Goal: Information Seeking & Learning: Learn about a topic

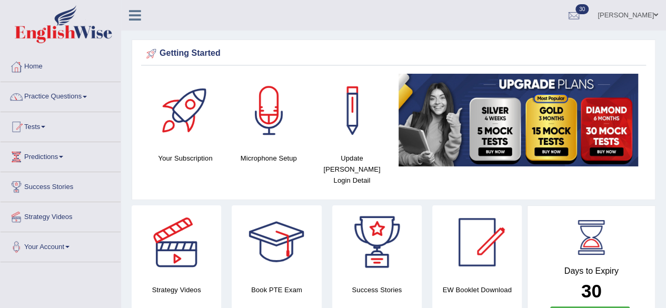
click at [87, 96] on span at bounding box center [85, 97] width 4 height 2
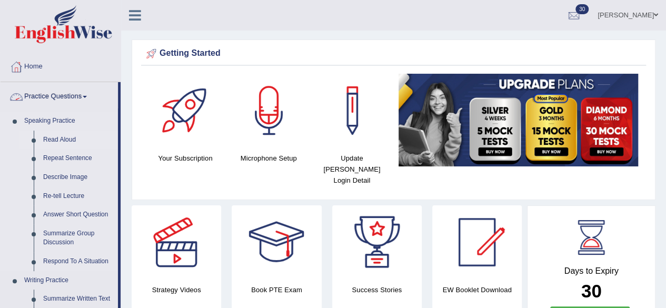
click at [53, 139] on link "Read Aloud" at bounding box center [78, 140] width 80 height 19
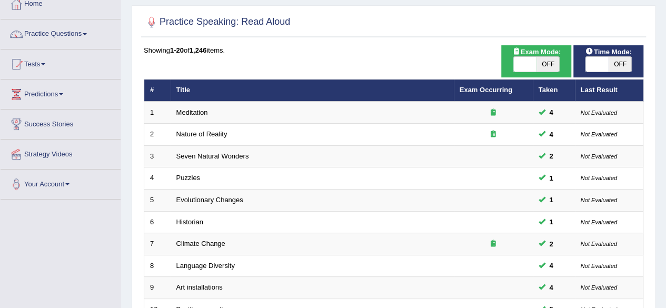
scroll to position [64, 0]
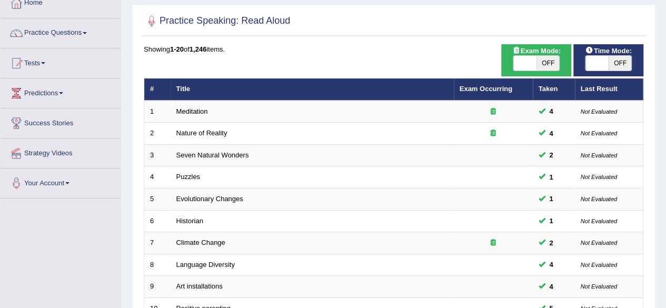
click at [543, 70] on span "OFF" at bounding box center [548, 63] width 23 height 15
checkbox input "true"
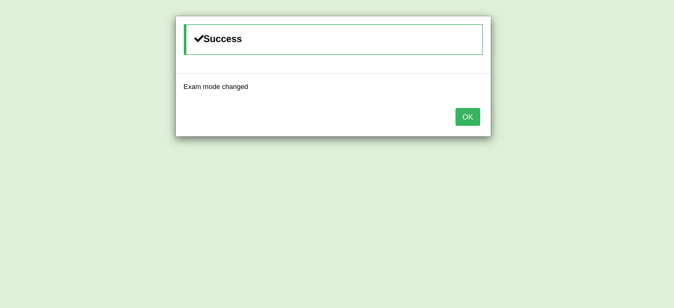
click at [468, 111] on button "OK" at bounding box center [467, 117] width 24 height 18
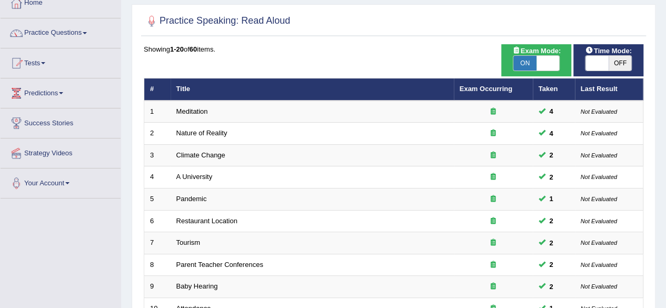
click at [617, 68] on span "OFF" at bounding box center [620, 63] width 23 height 15
checkbox input "true"
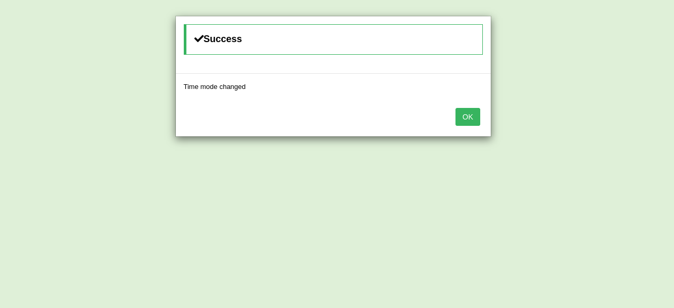
click at [473, 108] on button "OK" at bounding box center [467, 117] width 24 height 18
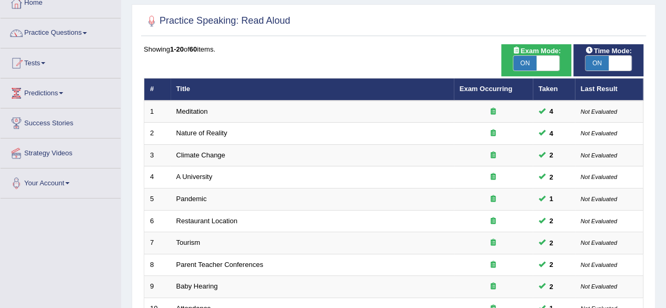
click at [87, 33] on span at bounding box center [85, 33] width 4 height 2
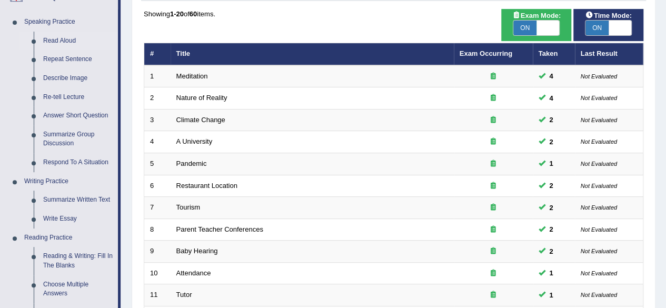
scroll to position [100, 0]
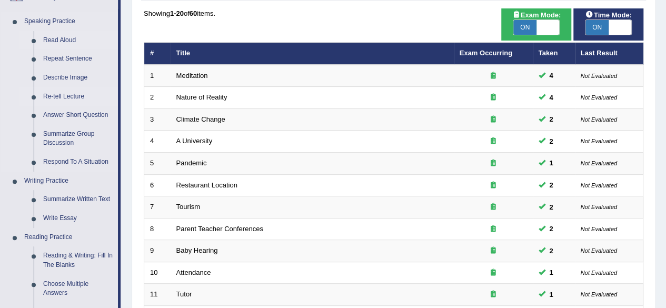
click at [53, 97] on link "Re-tell Lecture" at bounding box center [78, 96] width 80 height 19
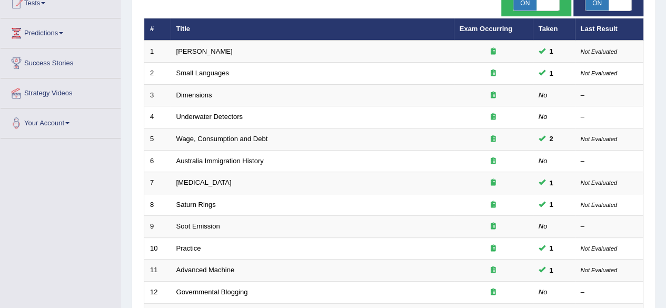
scroll to position [125, 0]
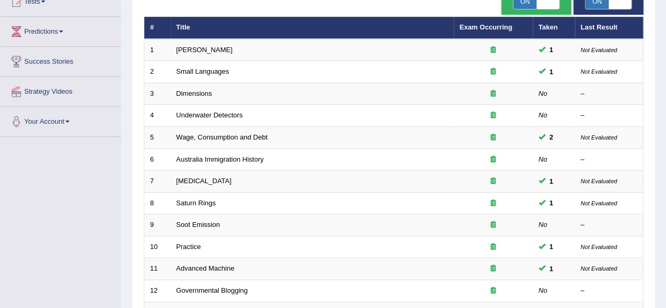
click at [291, 205] on td "Saturn Rings" at bounding box center [312, 203] width 283 height 22
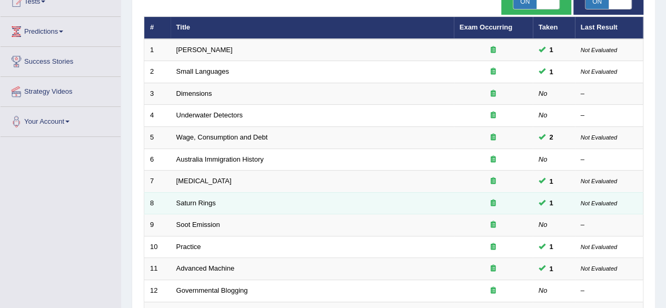
click at [212, 199] on link "Saturn Rings" at bounding box center [195, 203] width 39 height 8
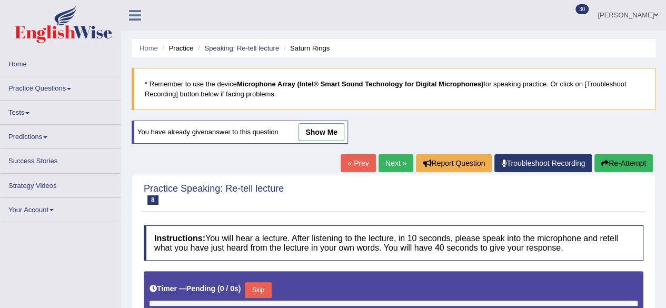
type input "1"
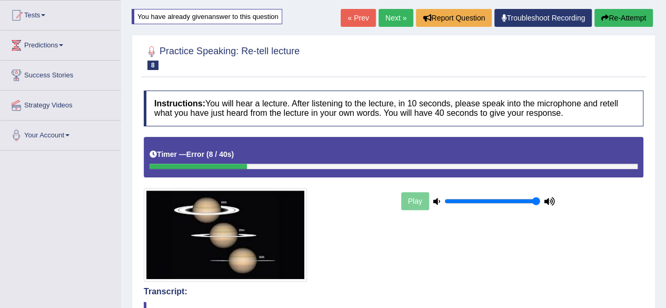
scroll to position [106, 0]
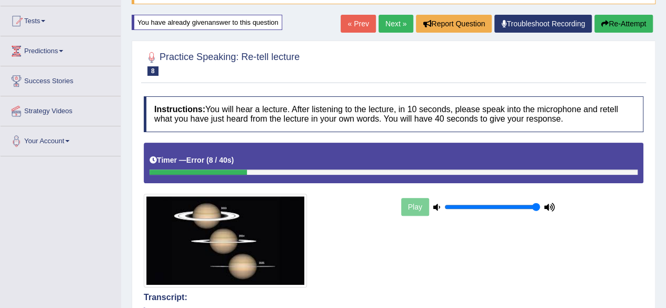
click at [604, 23] on icon "button" at bounding box center [604, 23] width 7 height 7
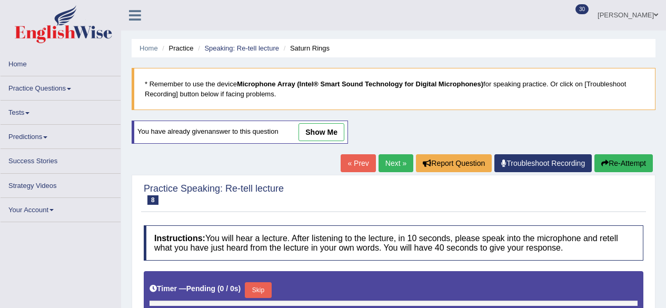
scroll to position [114, 0]
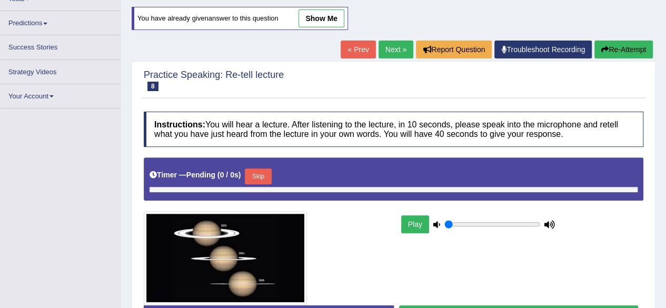
type input "1"
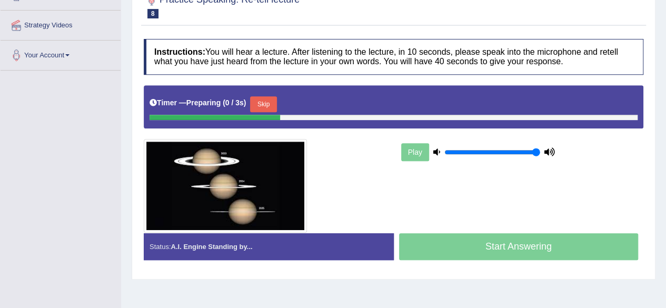
scroll to position [197, 0]
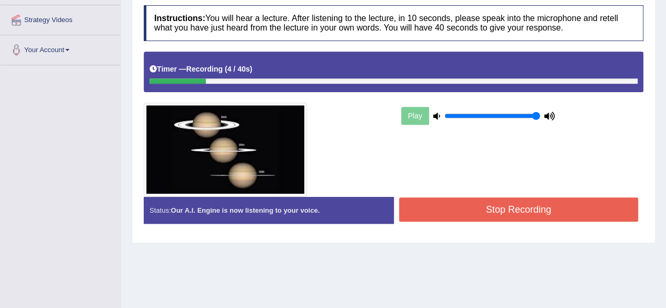
click at [409, 205] on button "Stop Recording" at bounding box center [519, 209] width 240 height 24
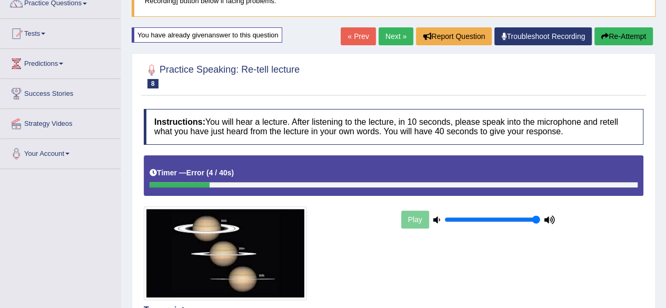
scroll to position [92, 0]
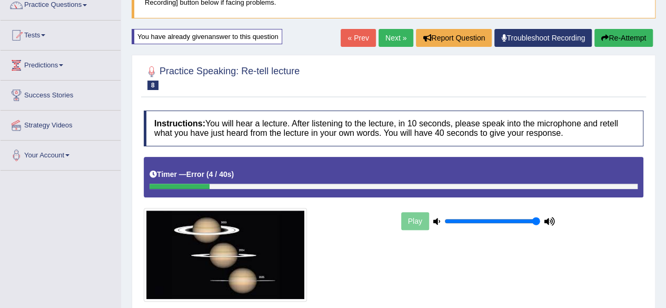
click at [607, 38] on button "Re-Attempt" at bounding box center [623, 38] width 58 height 18
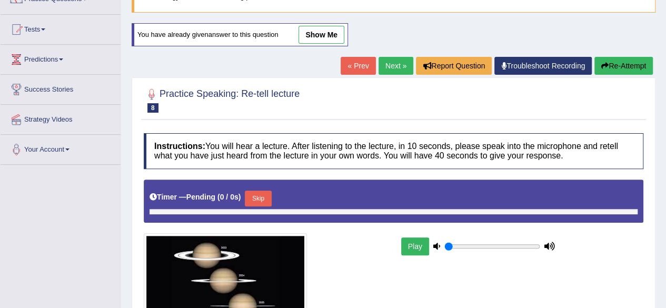
type input "1"
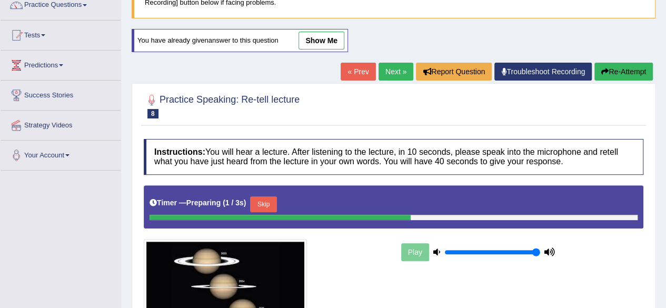
click at [262, 202] on button "Skip" at bounding box center [263, 204] width 26 height 16
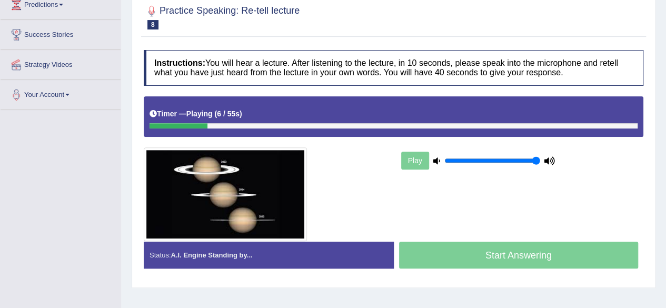
scroll to position [244, 0]
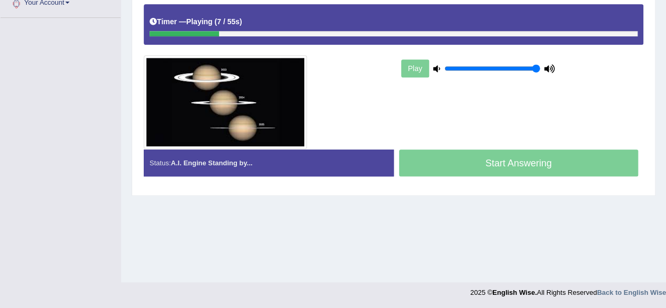
click at [418, 150] on div "Start Answering" at bounding box center [519, 164] width 250 height 29
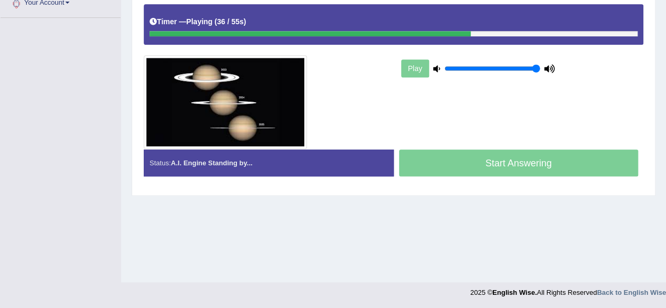
click at [382, 254] on div "Home Practice Speaking: Re-tell lecture Saturn Rings * Remember to use the devi…" at bounding box center [393, 19] width 545 height 527
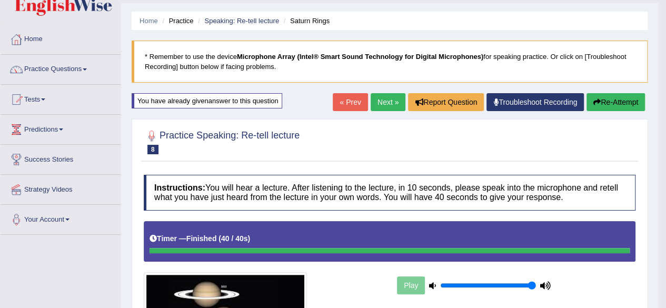
scroll to position [0, 0]
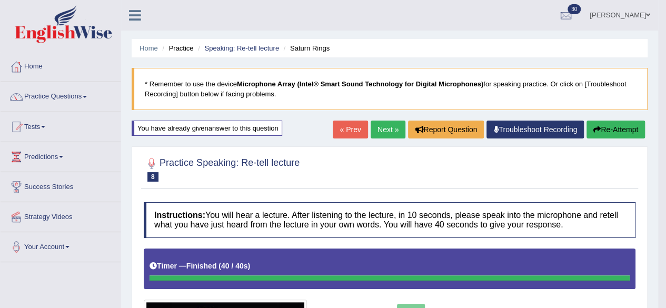
click at [383, 135] on link "Next »" at bounding box center [388, 130] width 35 height 18
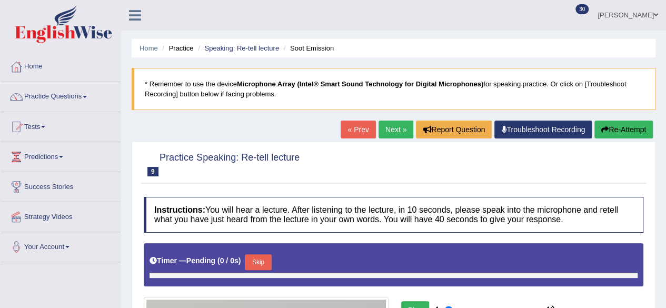
type input "1"
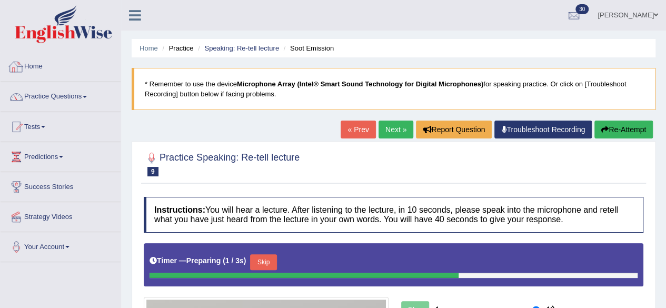
click at [24, 71] on link "Home" at bounding box center [61, 65] width 120 height 26
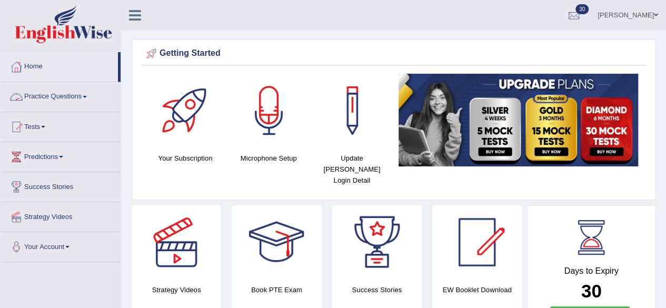
click at [87, 96] on span at bounding box center [85, 97] width 4 height 2
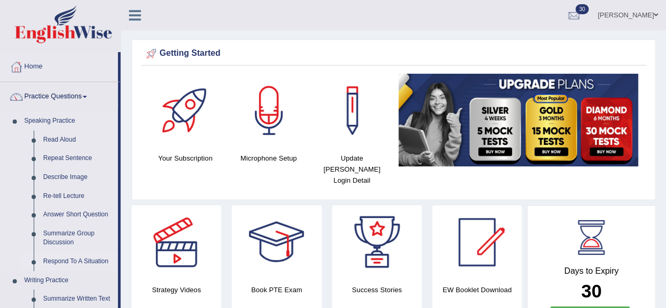
click at [70, 260] on link "Respond To A Situation" at bounding box center [78, 261] width 80 height 19
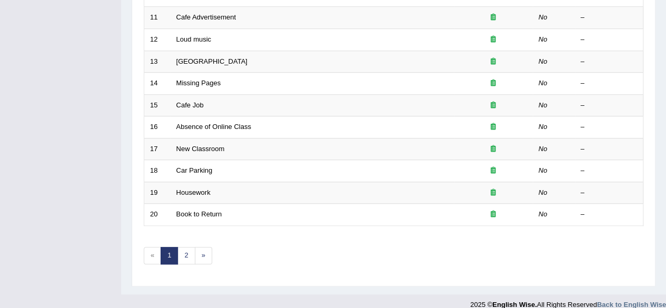
scroll to position [384, 0]
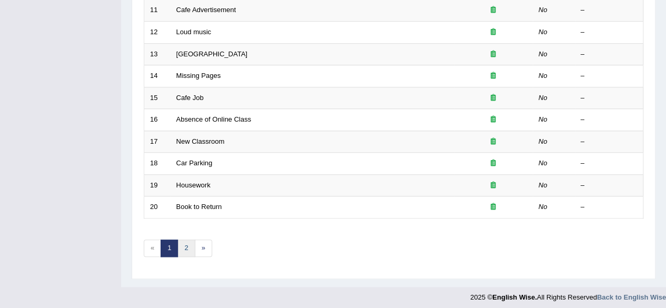
click at [182, 249] on link "2" at bounding box center [185, 248] width 17 height 17
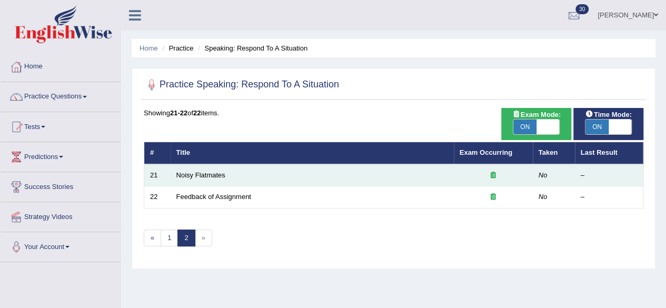
click at [202, 169] on td "Noisy Flatmates" at bounding box center [312, 175] width 283 height 22
click at [202, 180] on td "Noisy Flatmates" at bounding box center [312, 175] width 283 height 22
click at [207, 172] on link "Noisy Flatmates" at bounding box center [200, 175] width 49 height 8
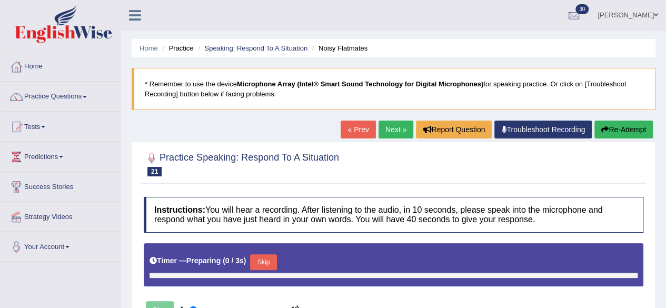
type input "1"
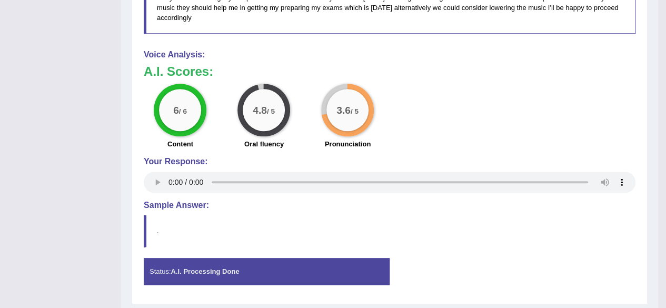
scroll to position [511, 0]
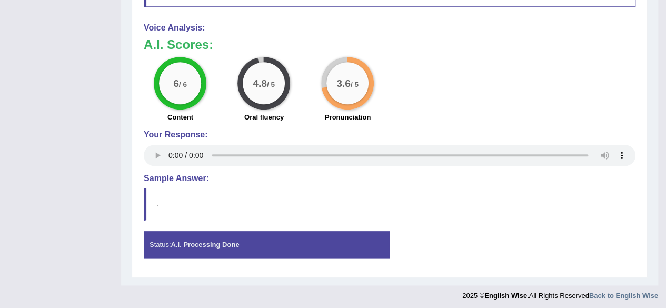
click at [170, 192] on blockquote "." at bounding box center [390, 204] width 492 height 32
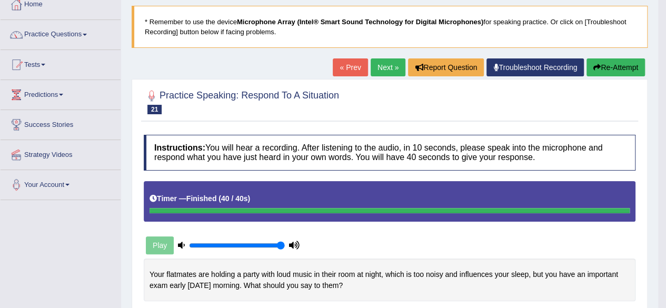
scroll to position [6, 0]
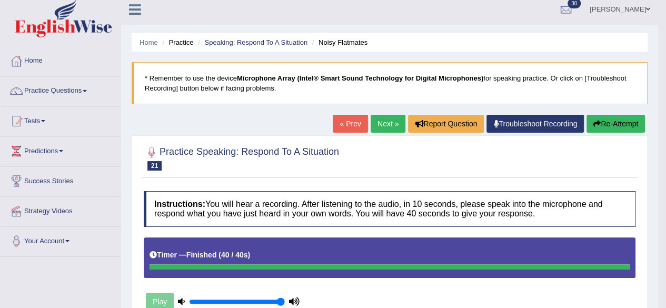
click at [386, 127] on link "Next »" at bounding box center [388, 124] width 35 height 18
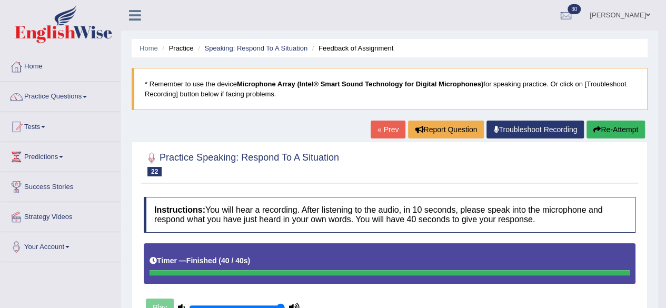
click at [587, 136] on button "Re-Attempt" at bounding box center [616, 130] width 58 height 18
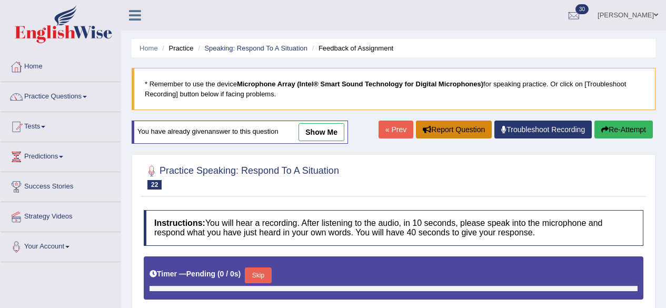
type input "1"
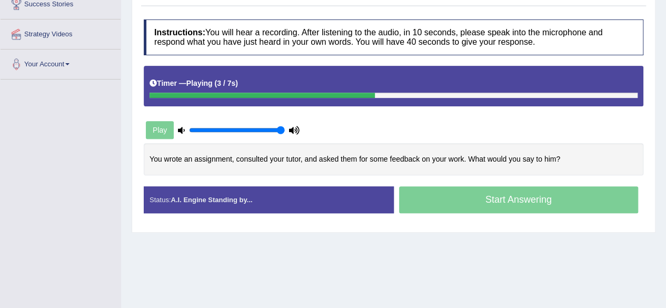
scroll to position [181, 0]
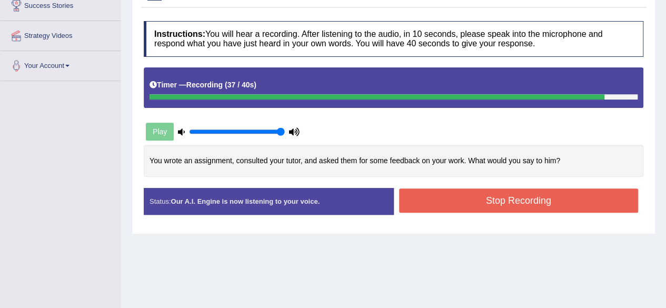
click at [547, 200] on button "Stop Recording" at bounding box center [519, 201] width 240 height 24
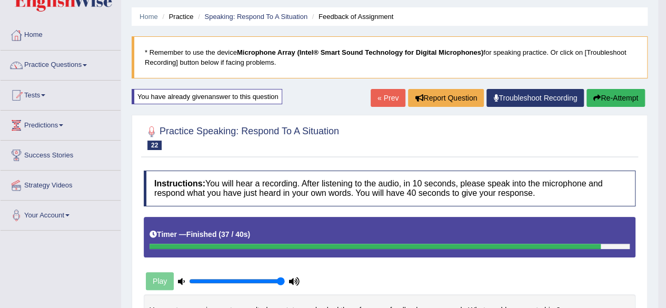
scroll to position [0, 0]
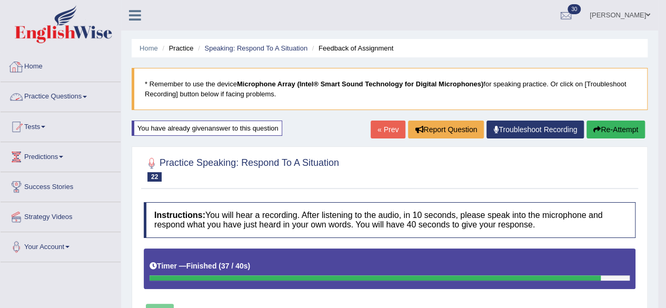
click at [87, 96] on span at bounding box center [85, 97] width 4 height 2
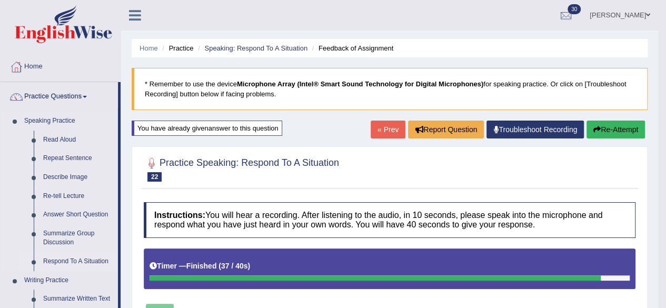
click at [65, 262] on link "Respond To A Situation" at bounding box center [78, 261] width 80 height 19
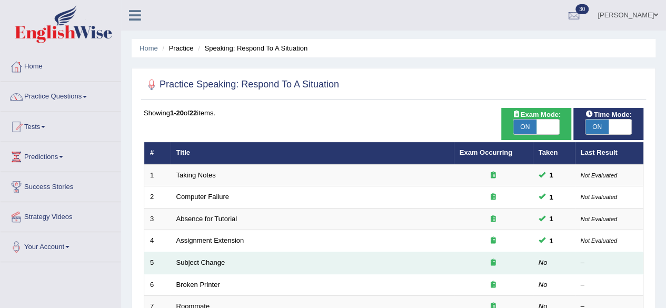
click at [182, 266] on td "Subject Change" at bounding box center [312, 263] width 283 height 22
click at [191, 261] on link "Subject Change" at bounding box center [200, 263] width 49 height 8
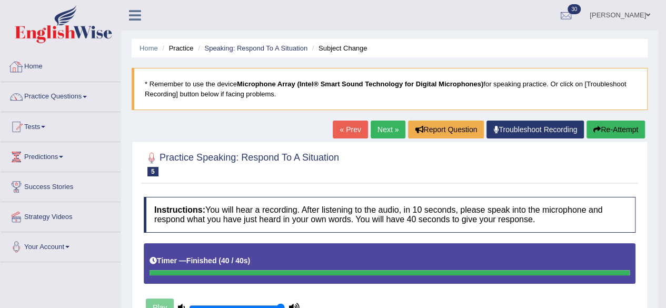
click at [44, 64] on link "Home" at bounding box center [61, 65] width 120 height 26
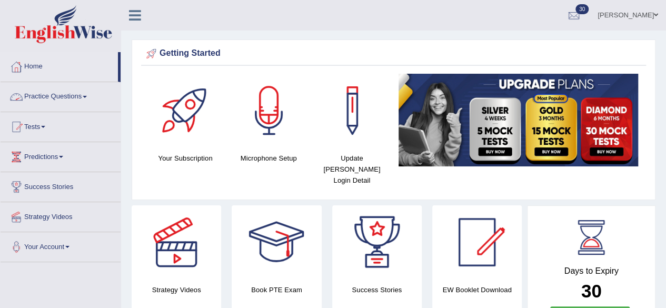
click at [89, 94] on link "Practice Questions" at bounding box center [61, 95] width 120 height 26
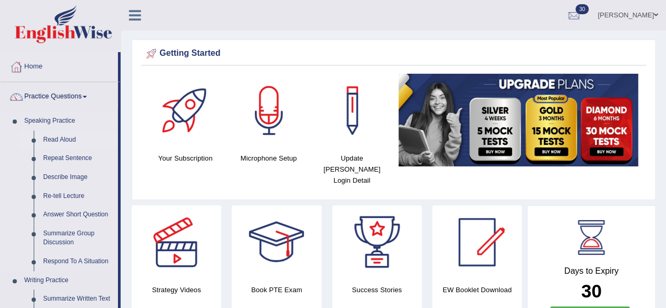
click at [65, 141] on link "Read Aloud" at bounding box center [78, 140] width 80 height 19
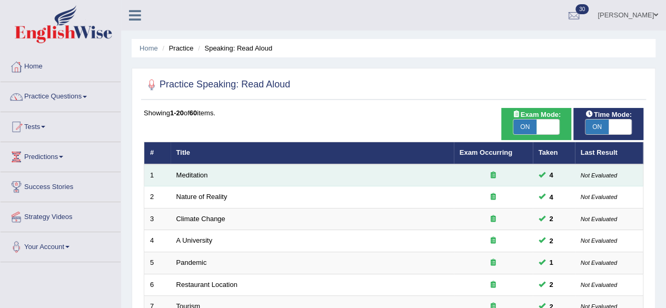
click at [216, 181] on td "Meditation" at bounding box center [312, 175] width 283 height 22
click at [197, 174] on link "Meditation" at bounding box center [192, 175] width 32 height 8
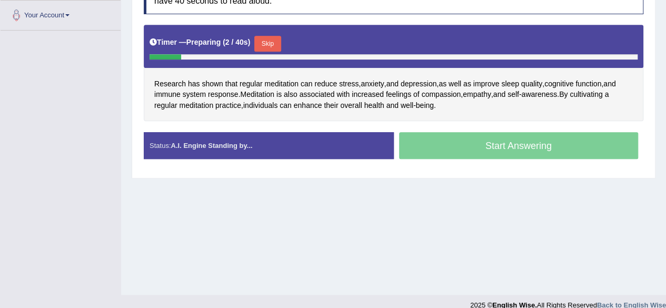
scroll to position [244, 0]
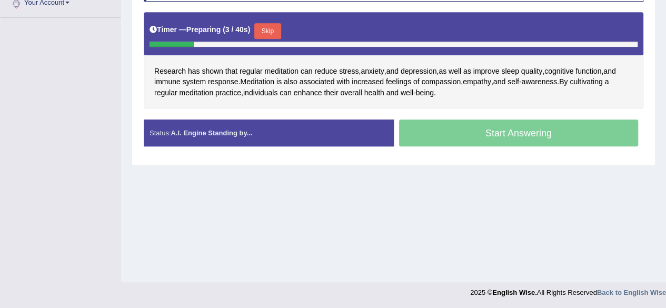
click at [273, 33] on button "Skip" at bounding box center [267, 31] width 26 height 16
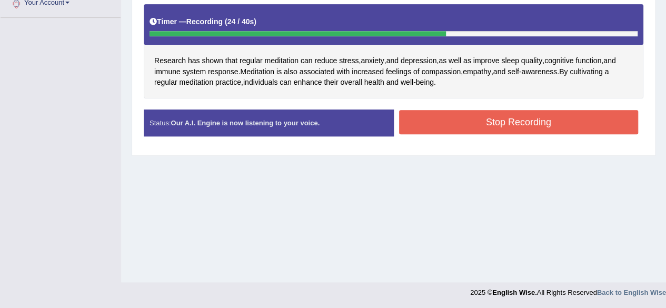
click at [434, 119] on button "Stop Recording" at bounding box center [519, 122] width 240 height 24
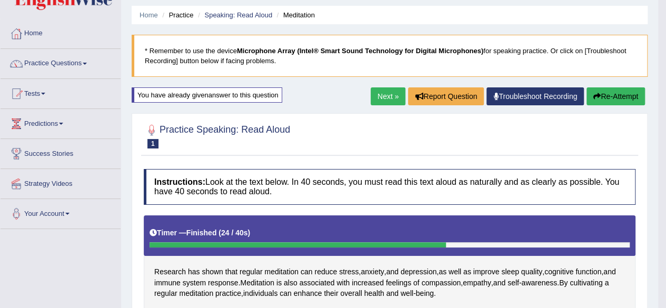
scroll to position [33, 0]
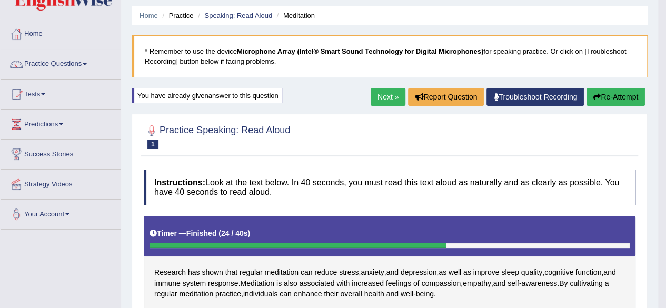
click at [383, 100] on link "Next »" at bounding box center [388, 97] width 35 height 18
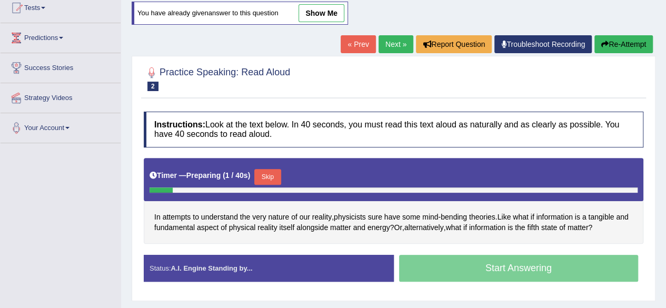
scroll to position [211, 0]
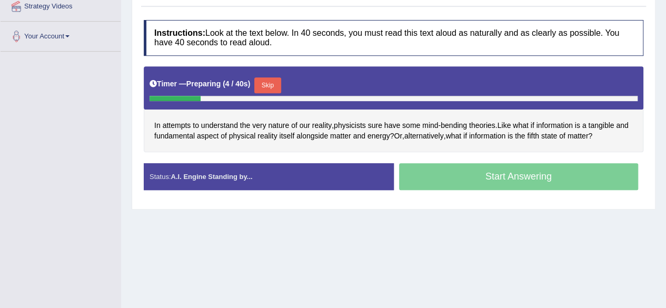
click at [270, 84] on button "Skip" at bounding box center [267, 85] width 26 height 16
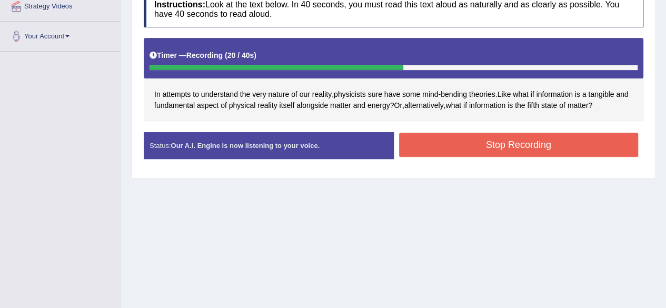
click at [454, 142] on button "Stop Recording" at bounding box center [519, 145] width 240 height 24
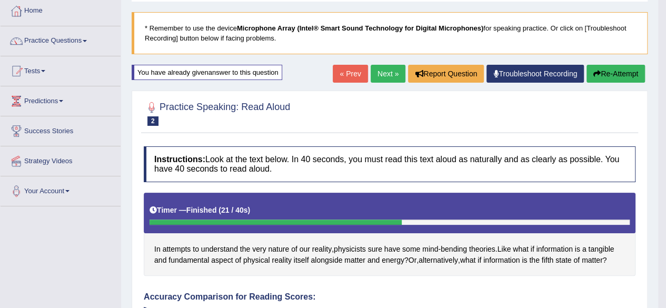
scroll to position [54, 0]
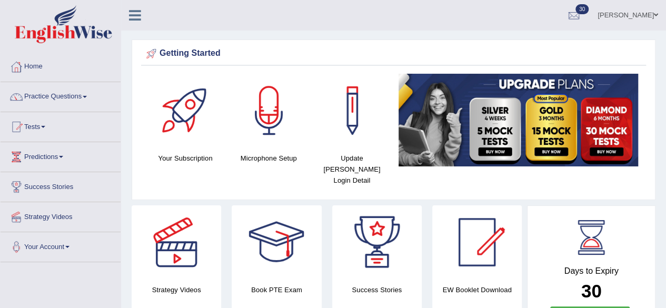
click at [87, 97] on span at bounding box center [85, 97] width 4 height 2
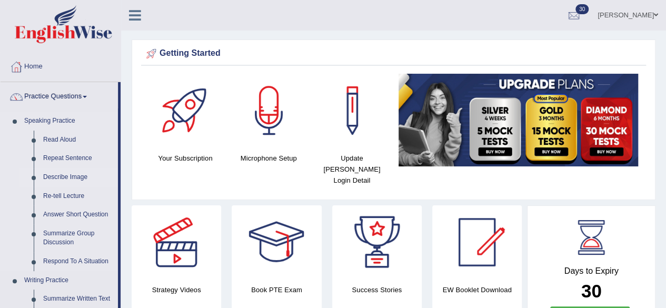
click at [69, 179] on link "Describe Image" at bounding box center [78, 177] width 80 height 19
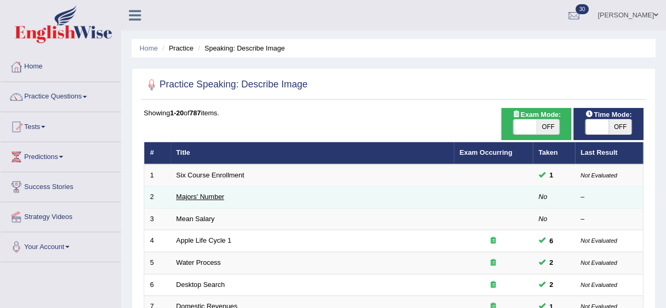
click at [187, 195] on link "Majors' Number" at bounding box center [200, 197] width 48 height 8
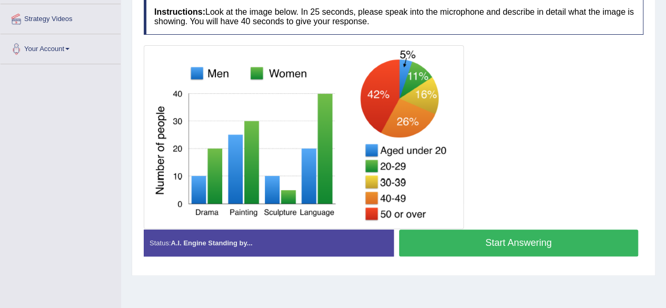
scroll to position [211, 0]
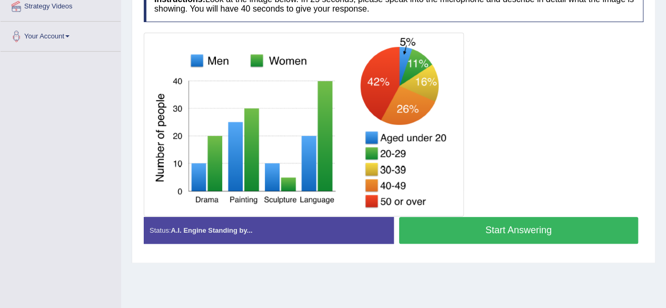
click at [504, 223] on button "Start Answering" at bounding box center [519, 230] width 240 height 27
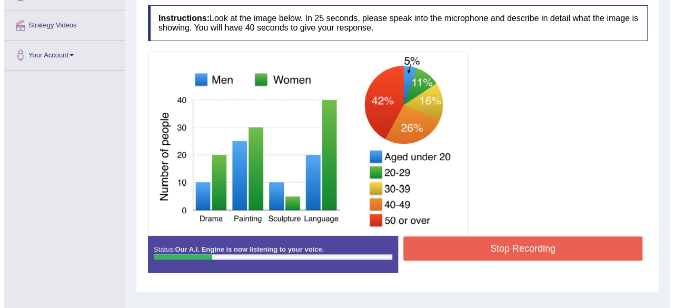
scroll to position [190, 0]
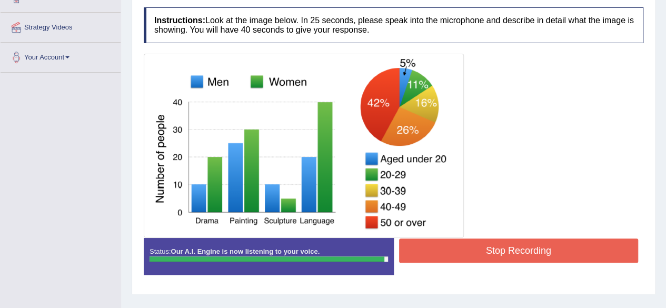
click at [416, 244] on button "Stop Recording" at bounding box center [519, 251] width 240 height 24
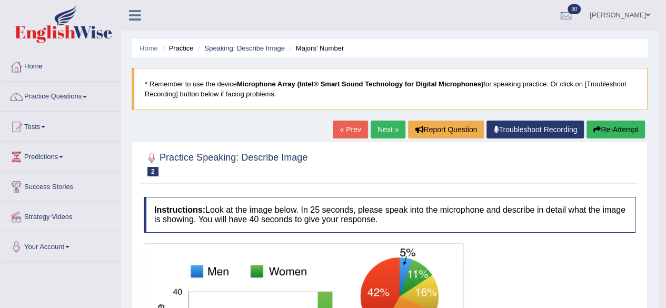
scroll to position [0, 0]
click at [381, 134] on link "Next »" at bounding box center [388, 130] width 35 height 18
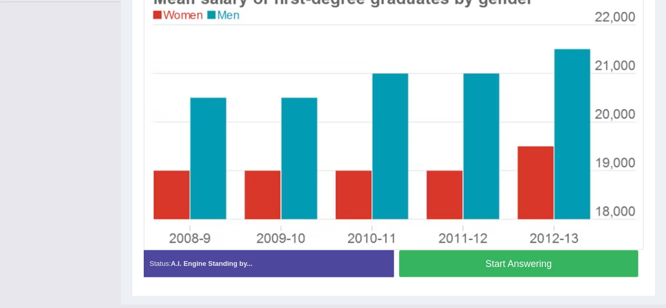
scroll to position [274, 0]
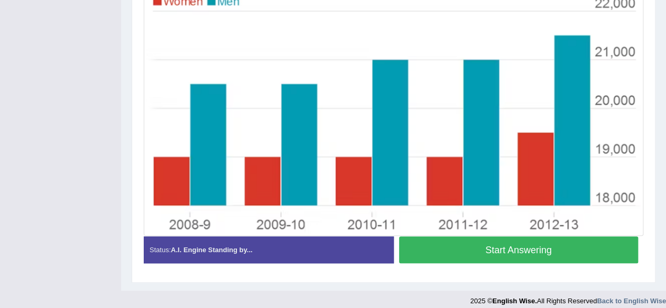
click at [422, 247] on button "Start Answering" at bounding box center [519, 249] width 240 height 27
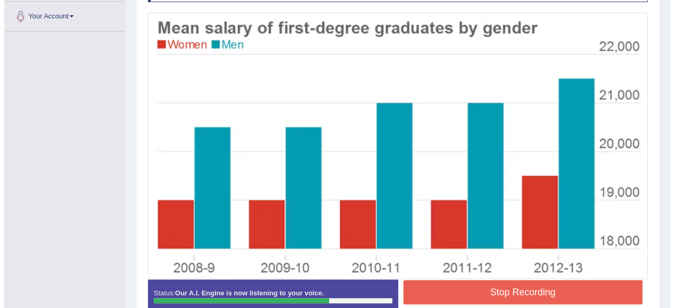
scroll to position [232, 0]
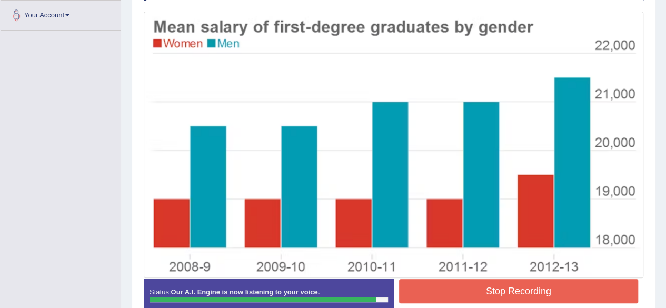
click at [451, 282] on button "Stop Recording" at bounding box center [519, 291] width 240 height 24
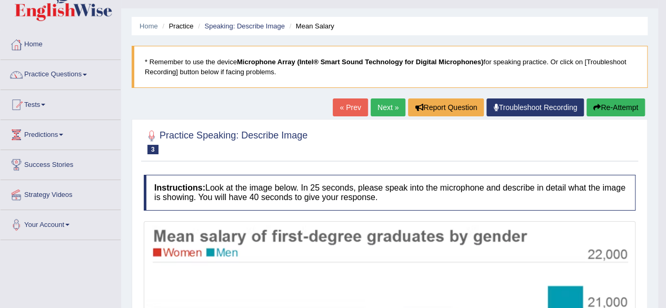
scroll to position [0, 0]
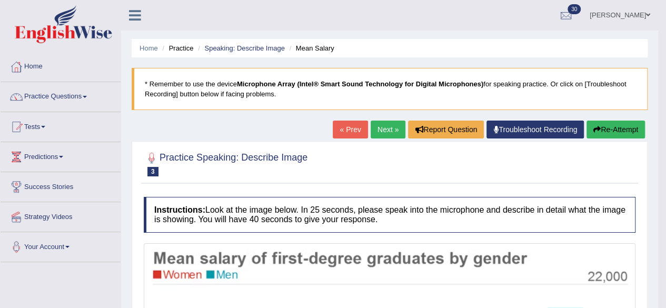
click at [384, 132] on link "Next »" at bounding box center [388, 130] width 35 height 18
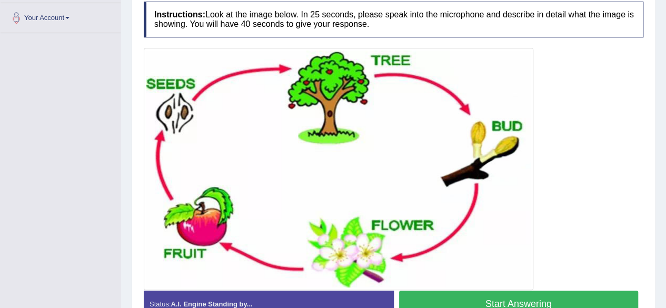
scroll to position [232, 0]
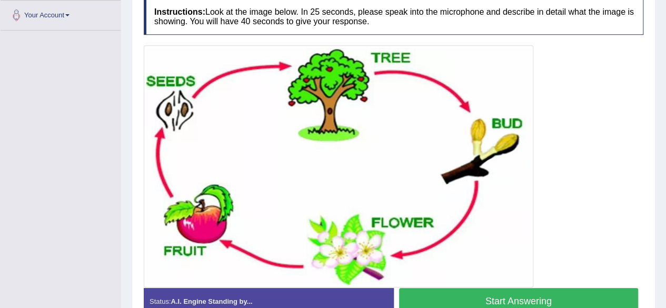
click at [440, 300] on button "Start Answering" at bounding box center [519, 301] width 240 height 27
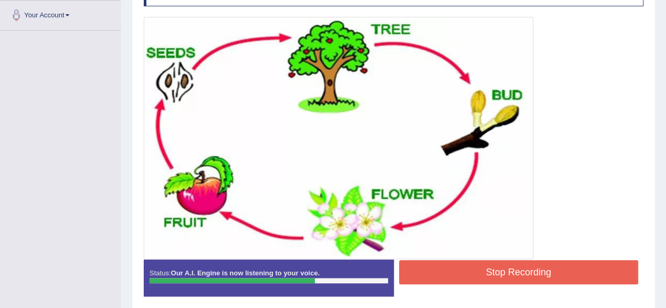
click at [519, 262] on button "Stop Recording" at bounding box center [519, 272] width 240 height 24
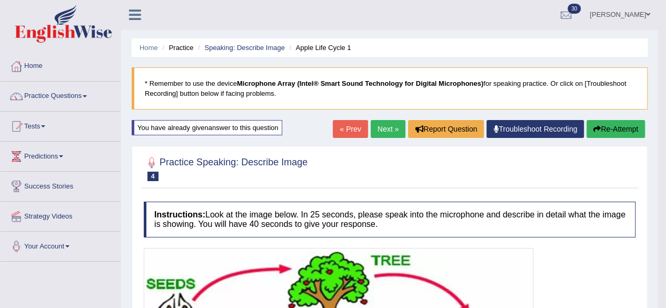
scroll to position [0, 0]
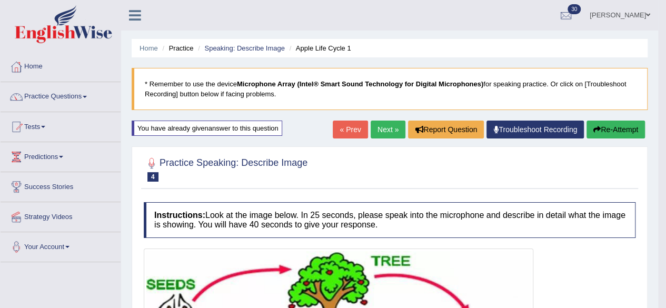
click at [88, 95] on link "Practice Questions" at bounding box center [61, 95] width 120 height 26
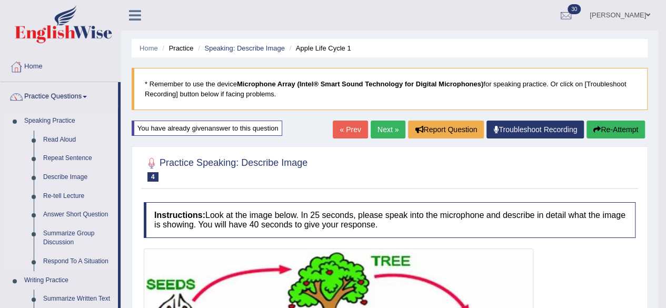
click at [65, 161] on link "Repeat Sentence" at bounding box center [78, 158] width 80 height 19
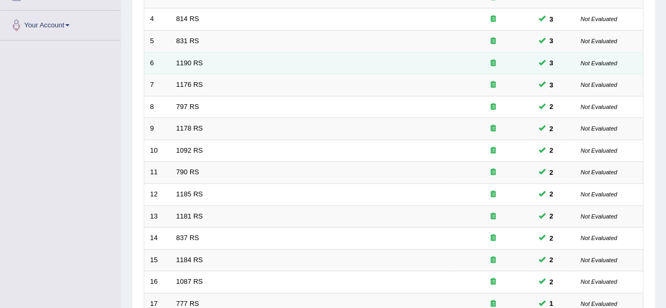
scroll to position [274, 0]
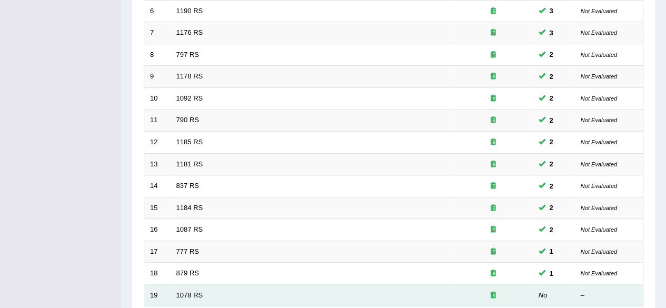
click at [173, 294] on td "1078 RS" at bounding box center [312, 295] width 283 height 22
click at [182, 294] on link "1078 RS" at bounding box center [189, 295] width 27 height 8
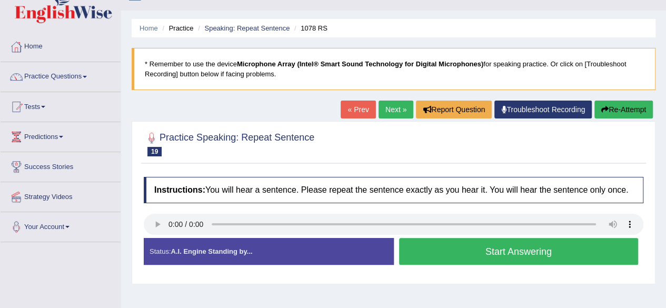
scroll to position [21, 0]
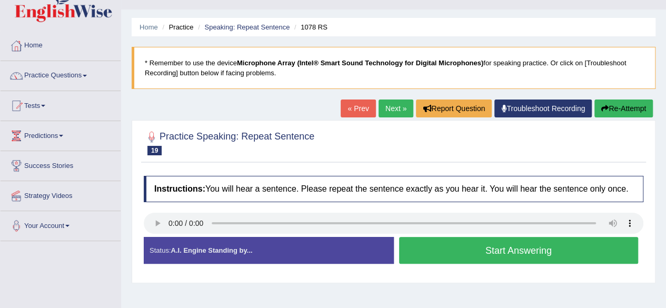
click at [438, 257] on button "Start Answering" at bounding box center [519, 250] width 240 height 27
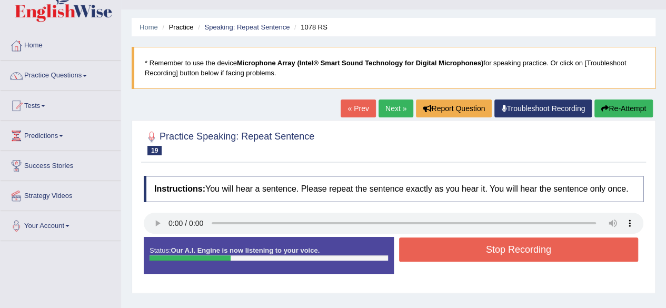
click at [438, 257] on button "Stop Recording" at bounding box center [519, 249] width 240 height 24
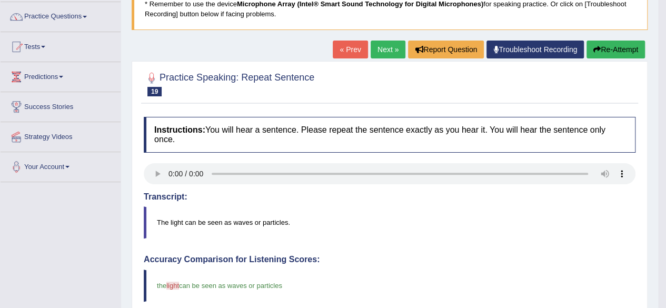
scroll to position [63, 0]
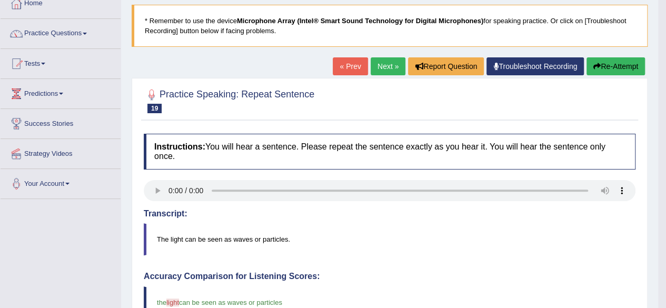
click at [383, 64] on link "Next »" at bounding box center [388, 66] width 35 height 18
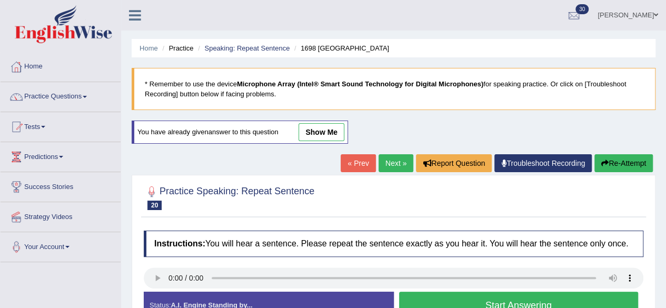
click at [432, 296] on button "Start Answering" at bounding box center [519, 305] width 240 height 27
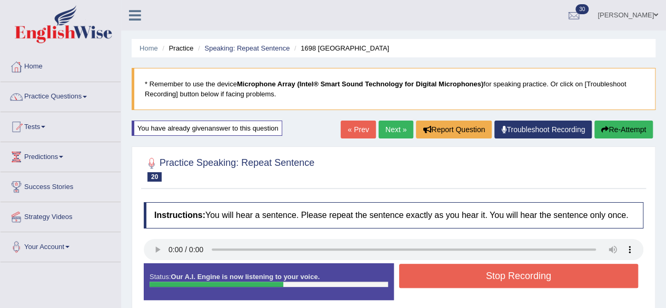
click at [438, 279] on button "Stop Recording" at bounding box center [519, 276] width 240 height 24
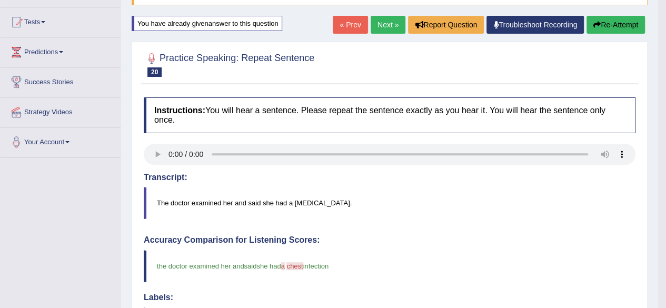
scroll to position [63, 0]
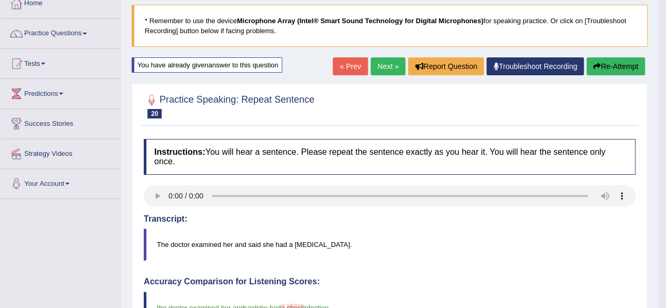
click at [383, 64] on link "Next »" at bounding box center [388, 66] width 35 height 18
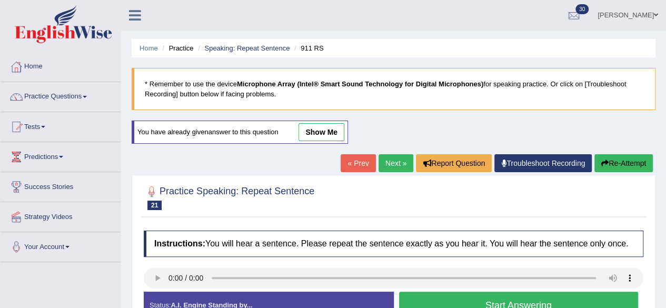
click at [422, 300] on button "Start Answering" at bounding box center [519, 305] width 240 height 27
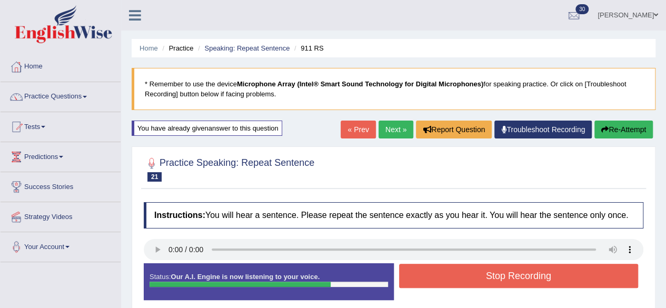
click at [430, 283] on button "Stop Recording" at bounding box center [519, 276] width 240 height 24
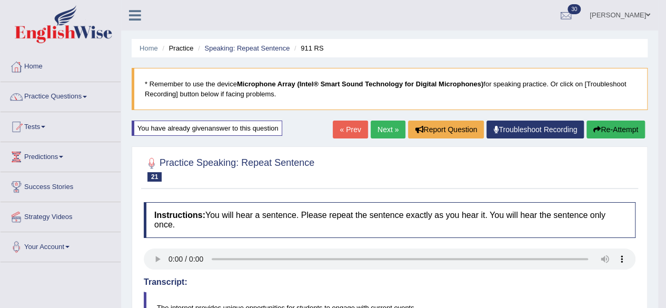
click at [390, 131] on link "Next »" at bounding box center [388, 130] width 35 height 18
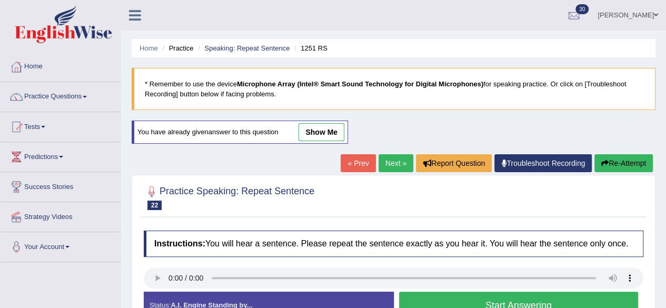
click at [428, 302] on button "Start Answering" at bounding box center [519, 305] width 240 height 27
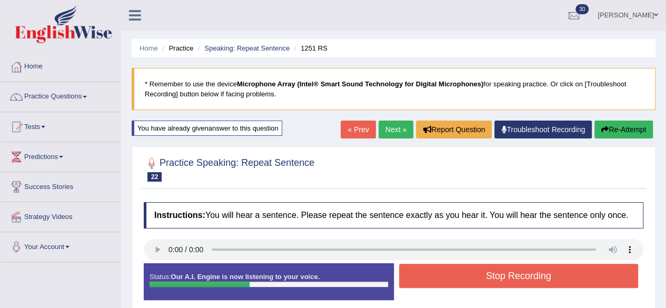
click at [459, 272] on button "Stop Recording" at bounding box center [519, 276] width 240 height 24
